Goal: Task Accomplishment & Management: Use online tool/utility

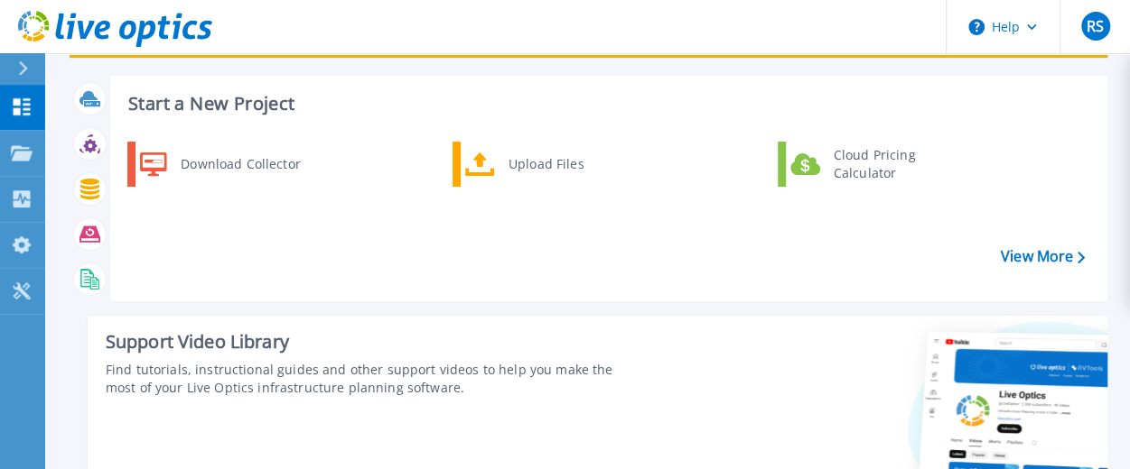
scroll to position [107, 0]
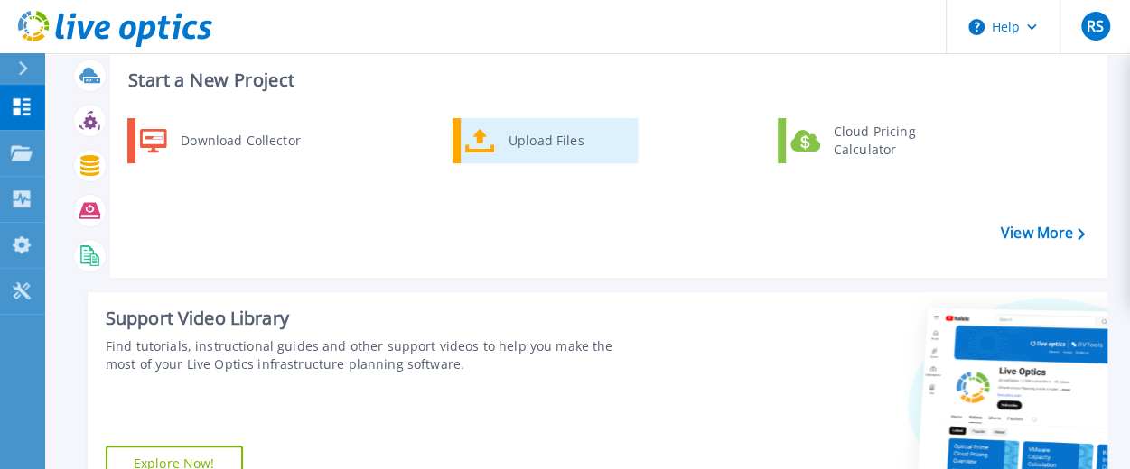
click at [527, 136] on div "Upload Files" at bounding box center [566, 141] width 134 height 36
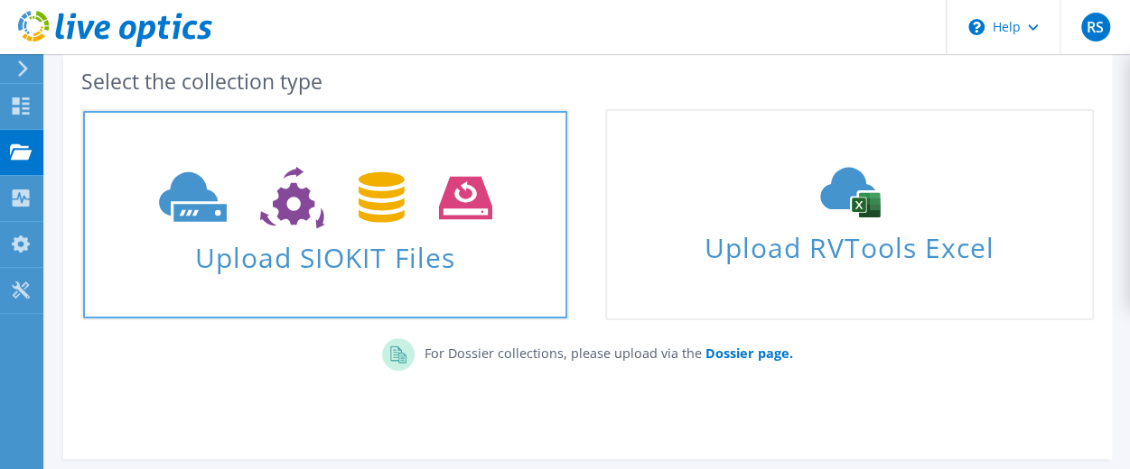
scroll to position [99, 0]
click at [380, 239] on span "Upload SIOKIT Files" at bounding box center [325, 251] width 484 height 39
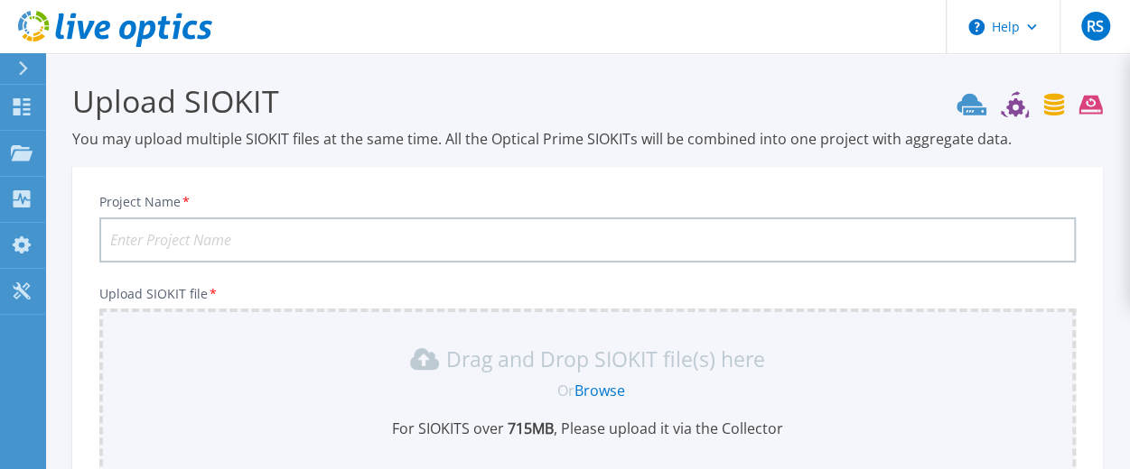
click at [377, 228] on input "Project Name *" at bounding box center [587, 240] width 976 height 45
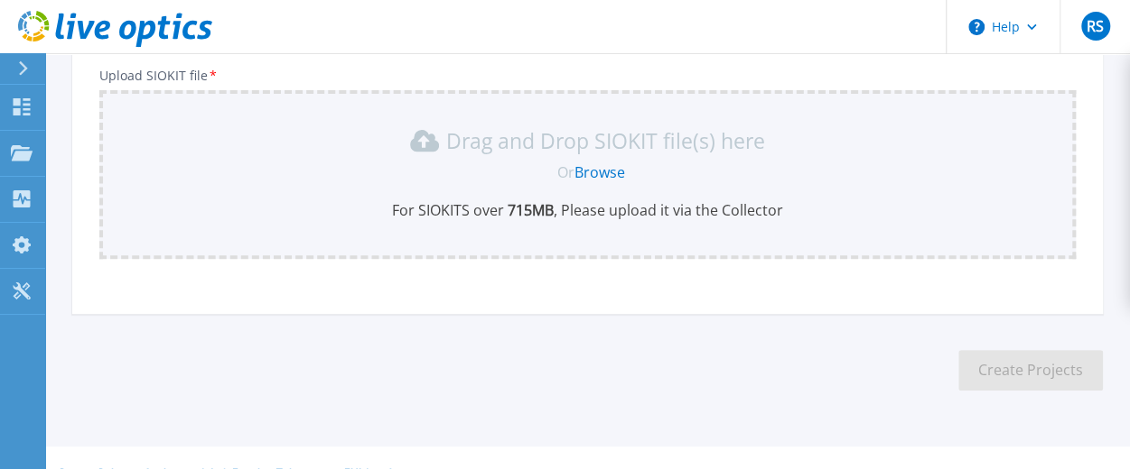
scroll to position [236, 0]
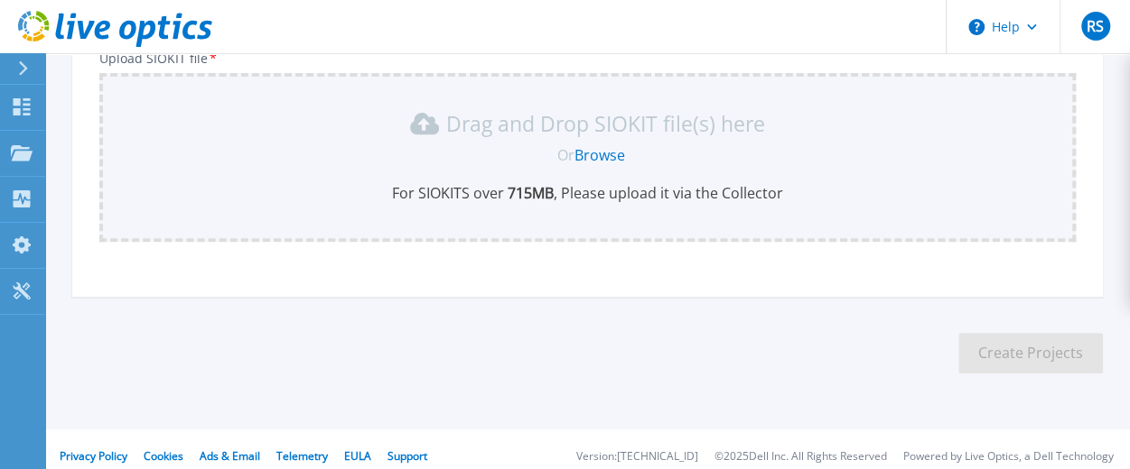
type input "HP 3 PAR 7 Days"
click at [592, 153] on link "Browse" at bounding box center [599, 155] width 51 height 20
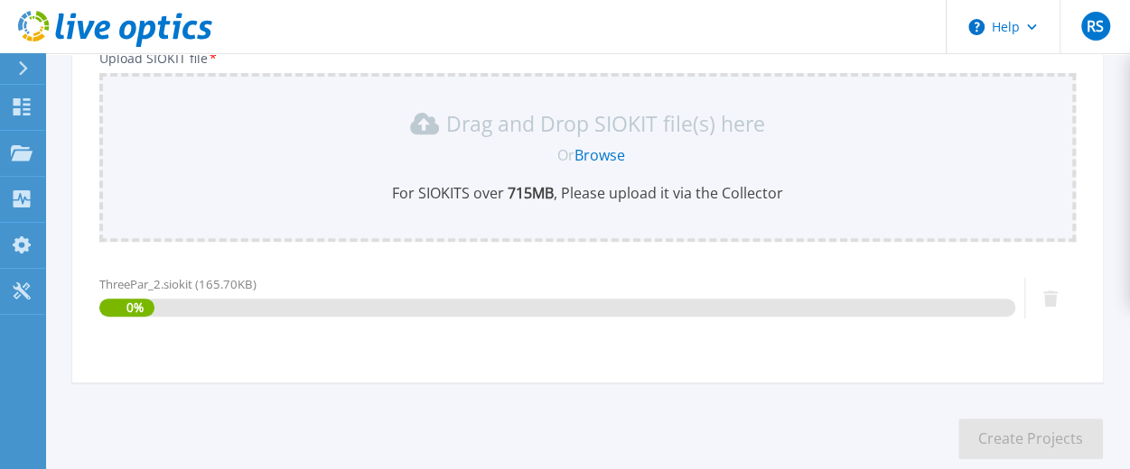
scroll to position [336, 0]
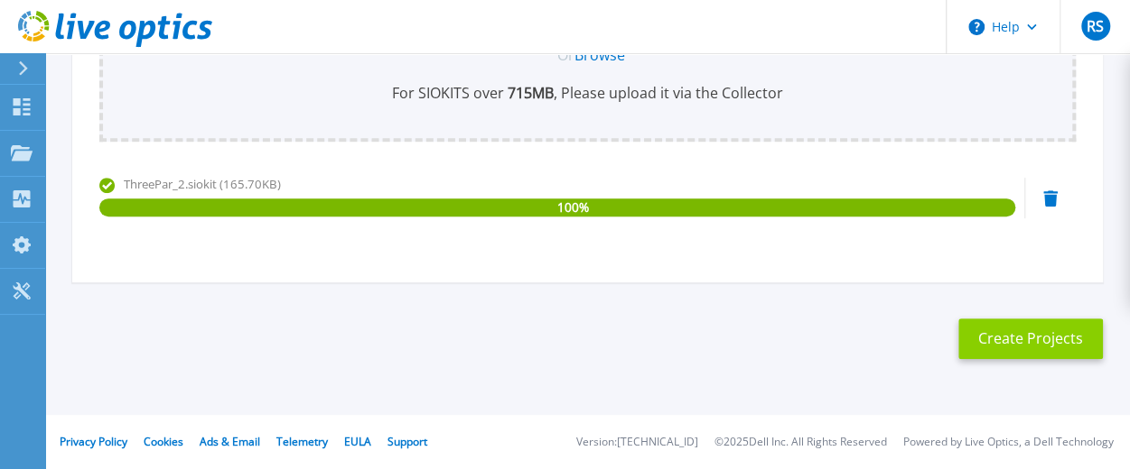
click at [1028, 346] on button "Create Projects" at bounding box center [1030, 339] width 144 height 41
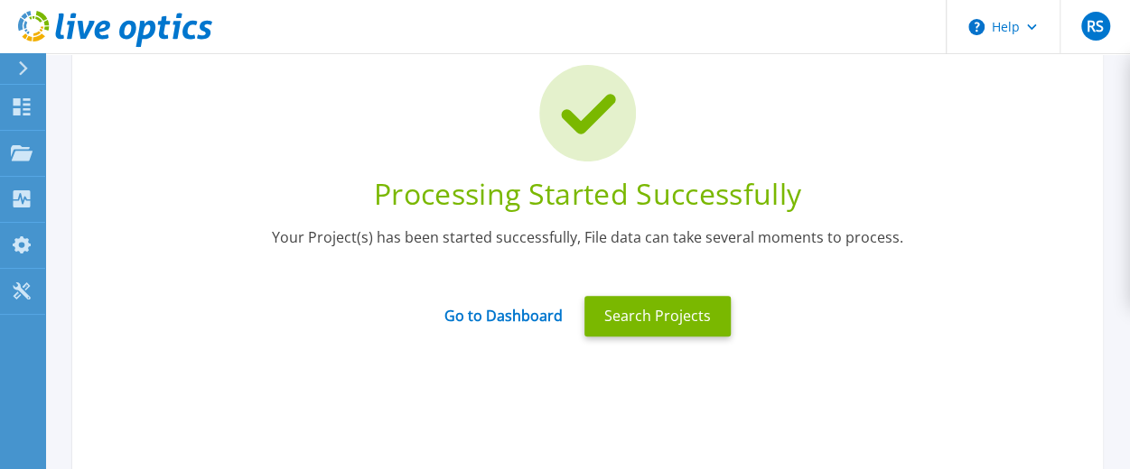
scroll to position [70, 0]
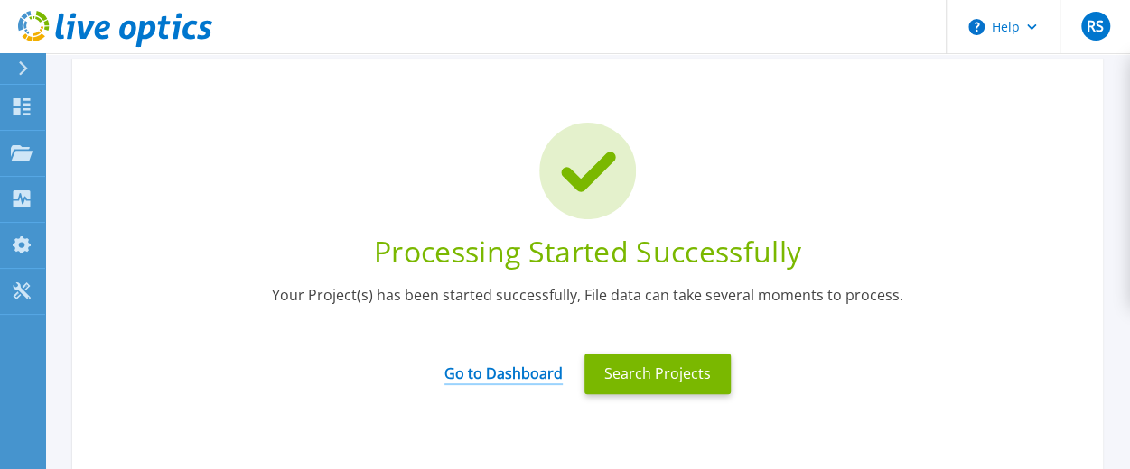
click at [545, 372] on link "Go to Dashboard" at bounding box center [503, 367] width 118 height 35
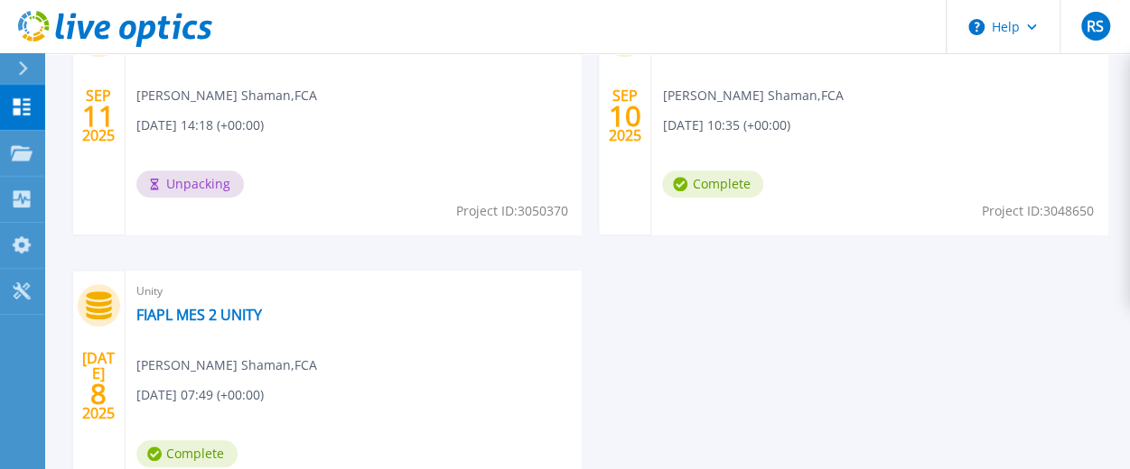
scroll to position [704, 0]
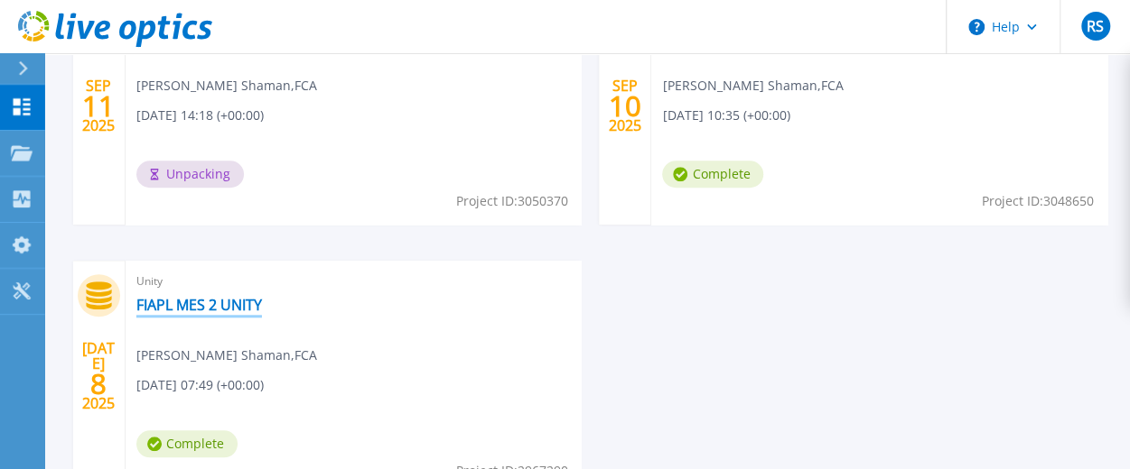
click at [211, 308] on link "FIAPL MES 2 UNITY" at bounding box center [199, 305] width 126 height 18
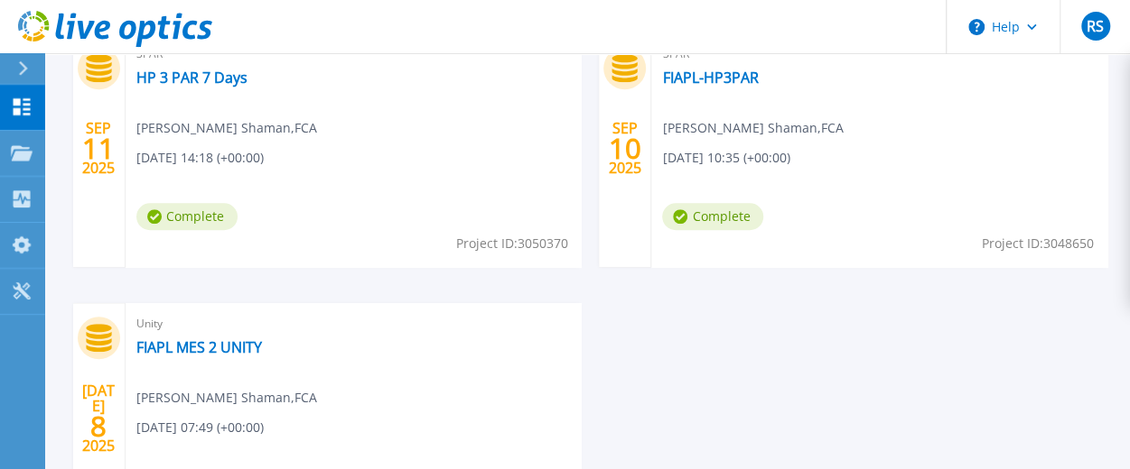
scroll to position [643, 0]
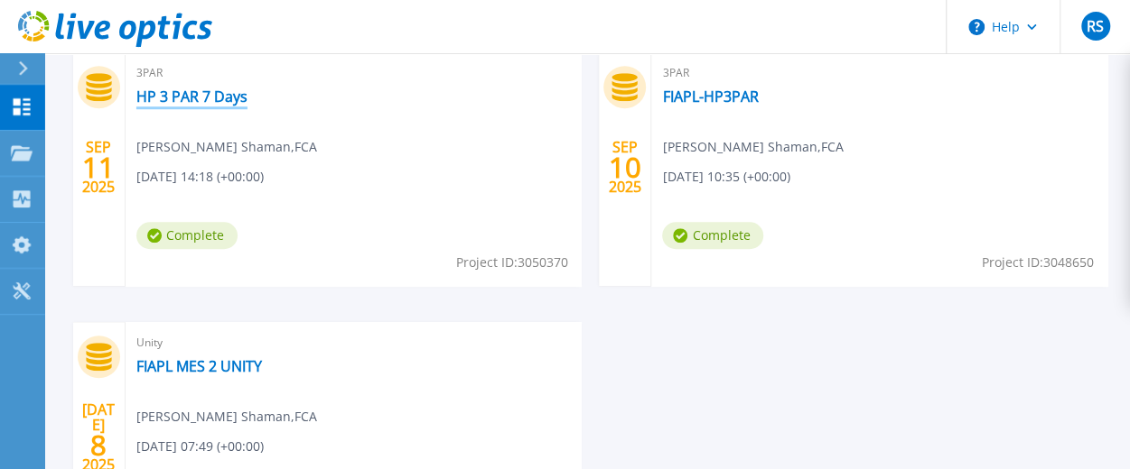
click at [175, 96] on link "HP 3 PAR 7 Days" at bounding box center [191, 97] width 111 height 18
